Goal: Obtain resource: Obtain resource

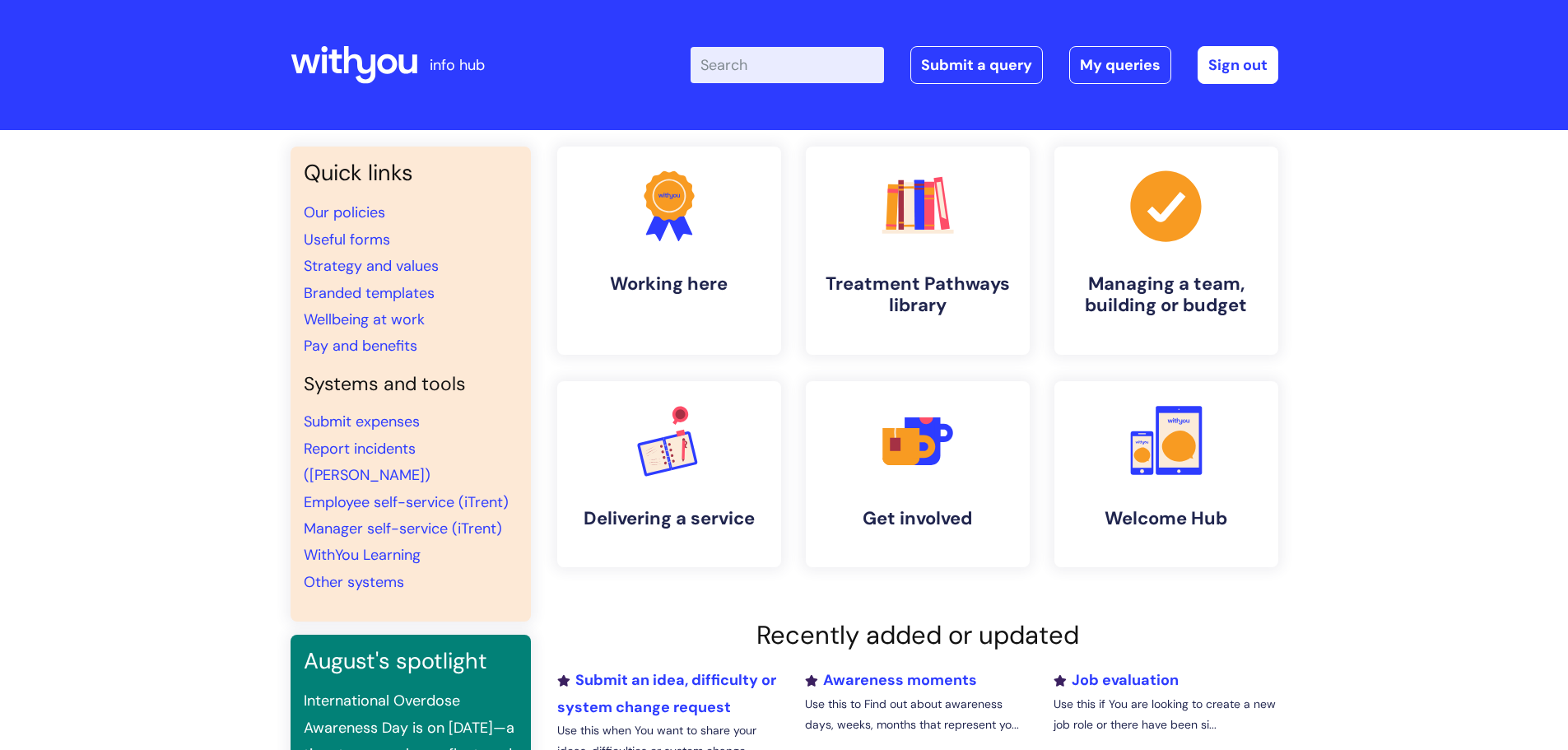
drag, startPoint x: 0, startPoint y: 0, endPoint x: 751, endPoint y: 48, distance: 752.5
click at [751, 48] on input "Enter your search term here..." at bounding box center [787, 64] width 193 height 36
click at [1160, 226] on icon at bounding box center [1165, 206] width 72 height 72
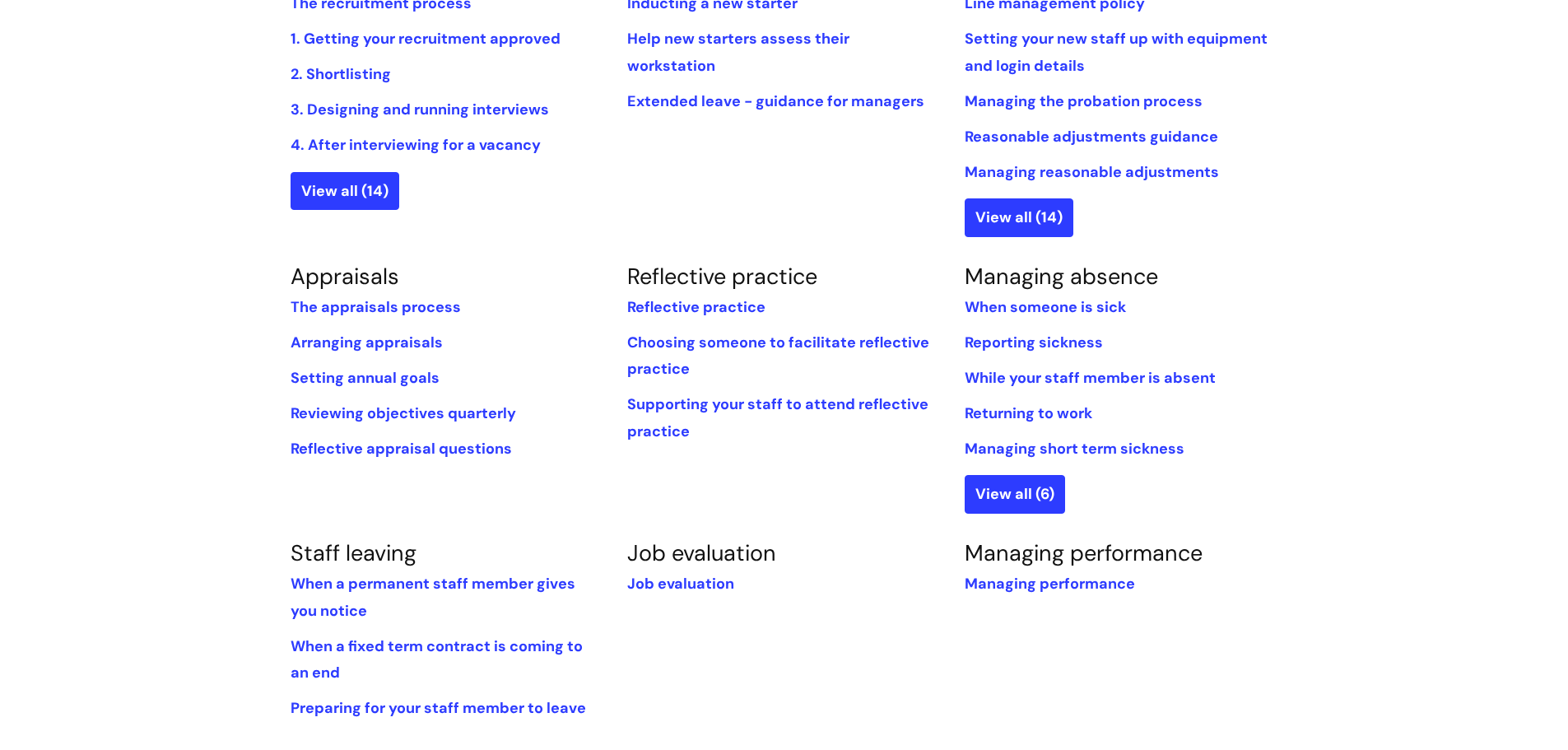
scroll to position [494, 0]
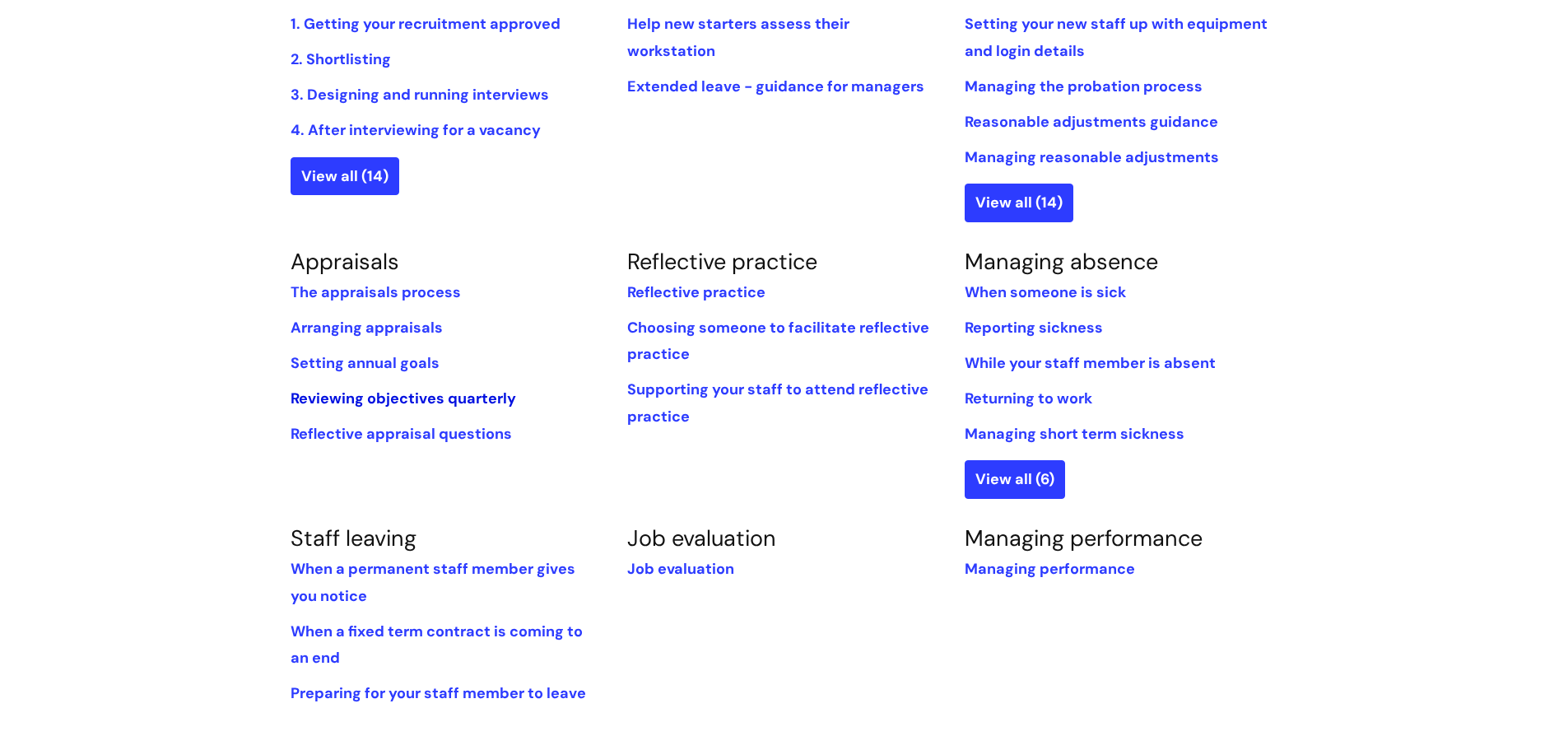
click at [328, 397] on link "Reviewing objectives quarterly" at bounding box center [403, 398] width 225 height 19
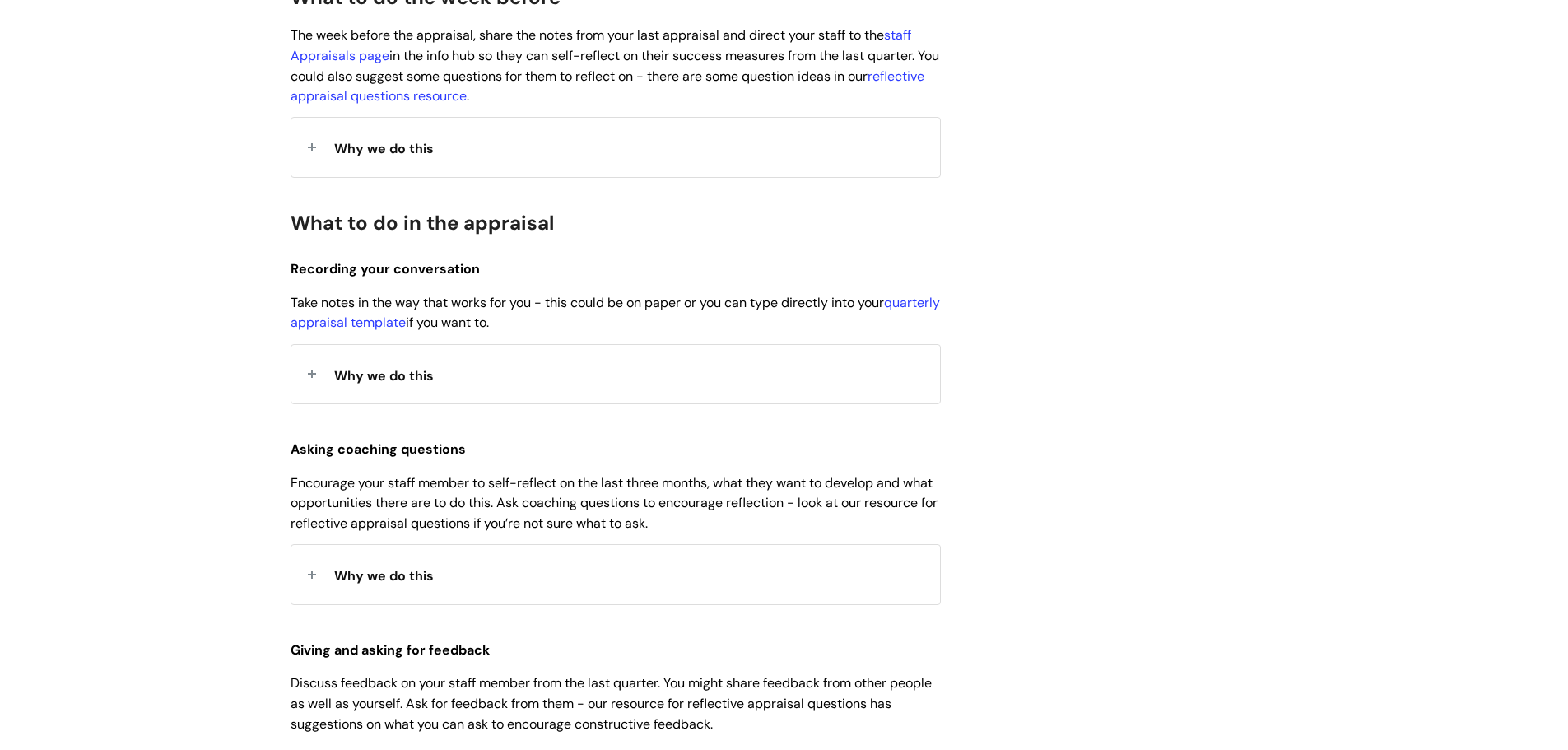
scroll to position [494, 0]
click at [364, 320] on link "quarterly appraisal template" at bounding box center [614, 311] width 649 height 38
